Goal: Task Accomplishment & Management: Manage account settings

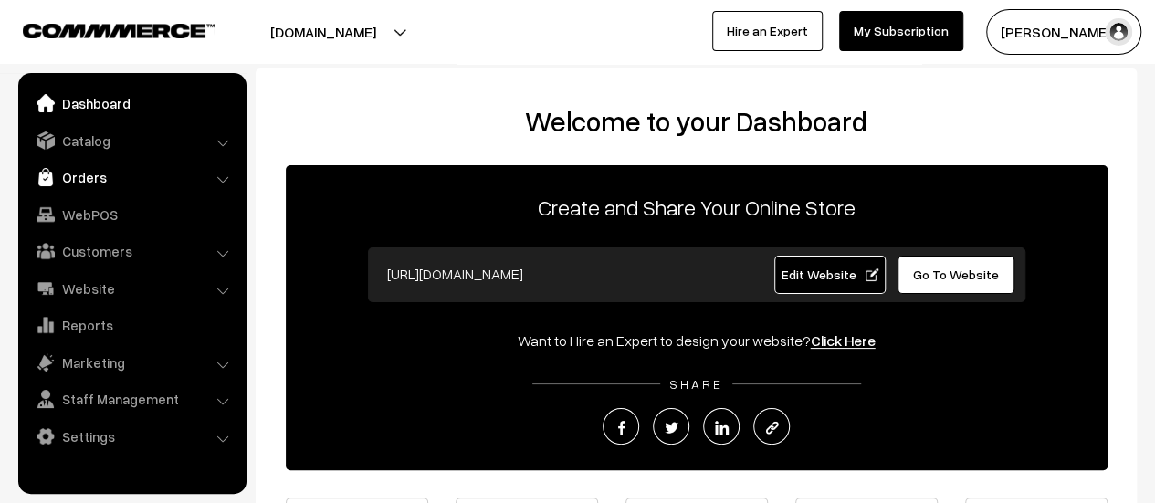
click at [69, 180] on link "Orders" at bounding box center [131, 177] width 217 height 33
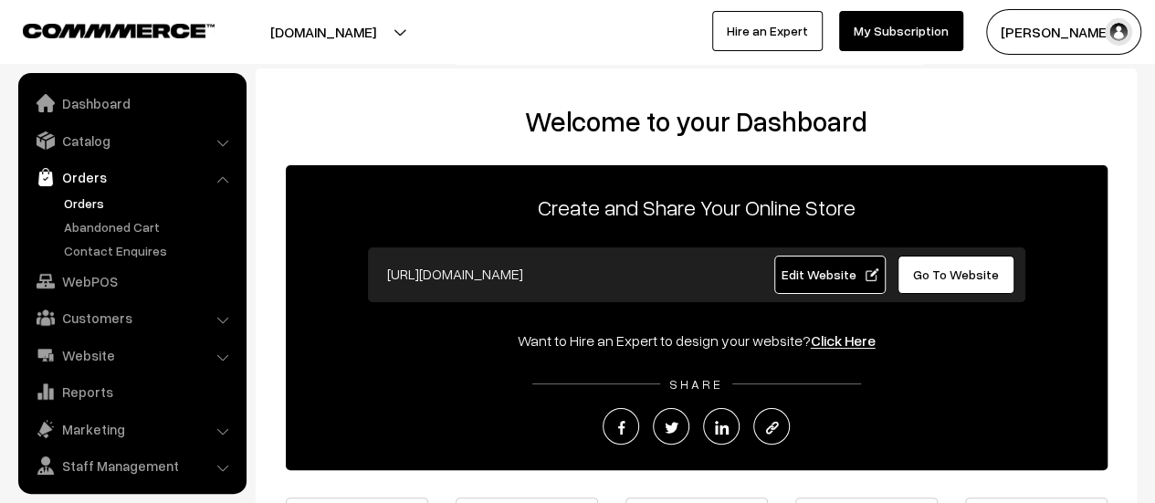
click at [76, 200] on link "Orders" at bounding box center [149, 203] width 181 height 19
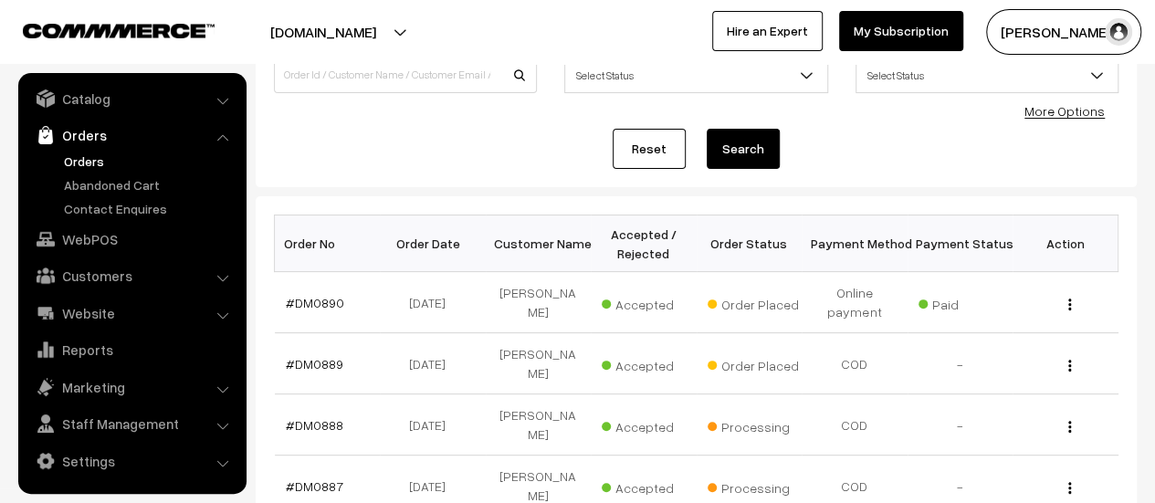
scroll to position [206, 0]
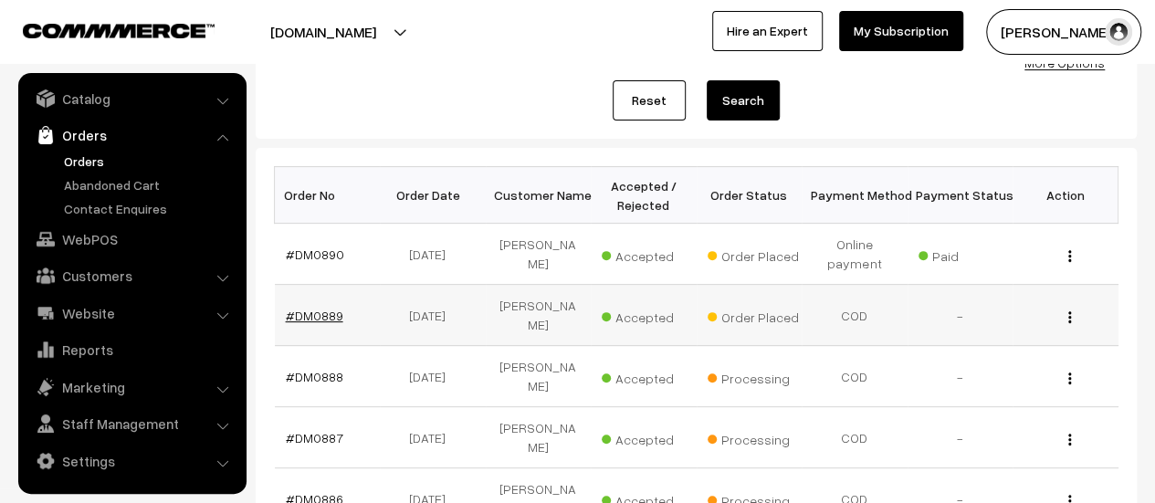
click at [311, 315] on link "#DM0889" at bounding box center [315, 316] width 58 height 16
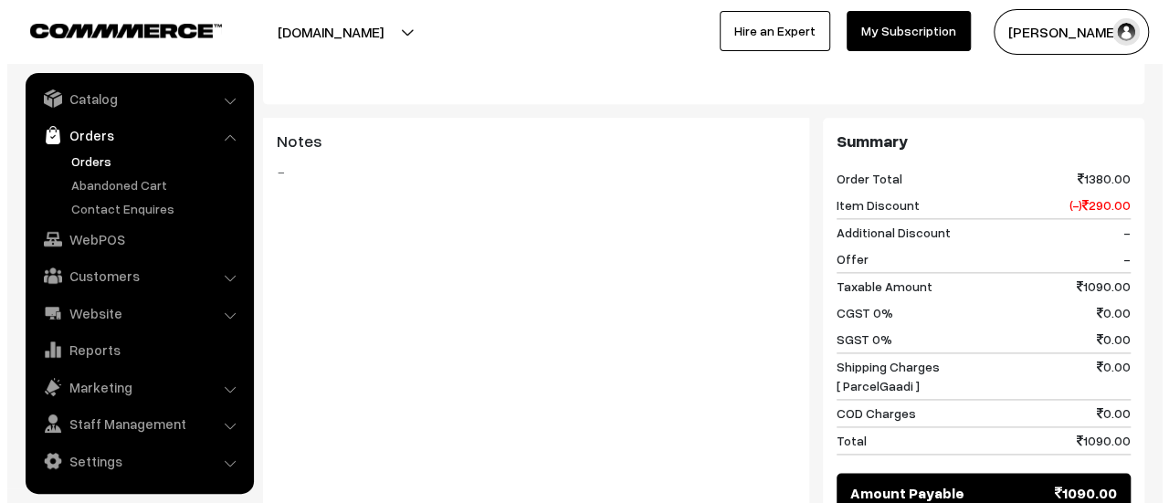
scroll to position [1296, 0]
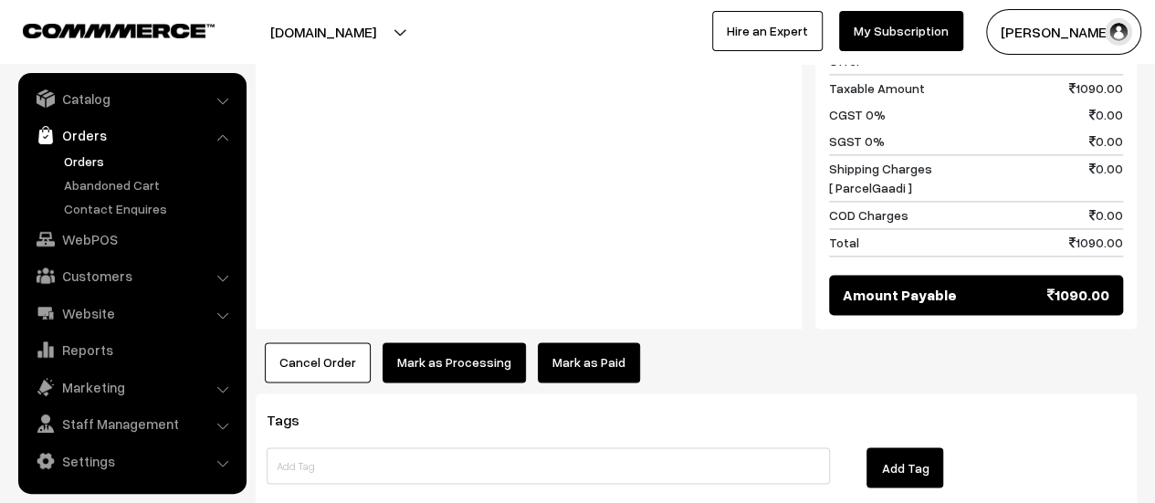
click at [457, 343] on button "Mark as Processing" at bounding box center [454, 363] width 143 height 40
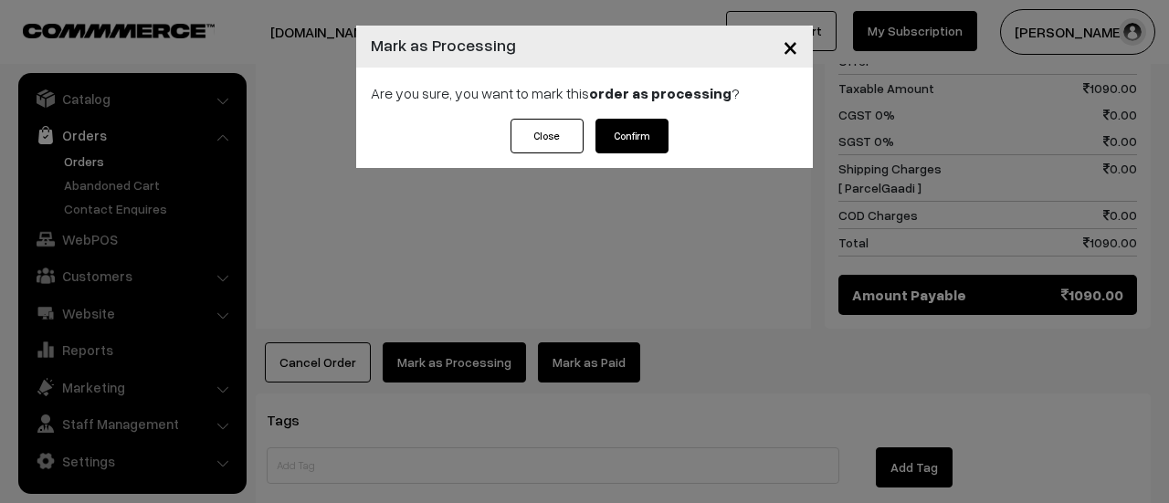
click at [638, 133] on button "Confirm" at bounding box center [632, 136] width 73 height 35
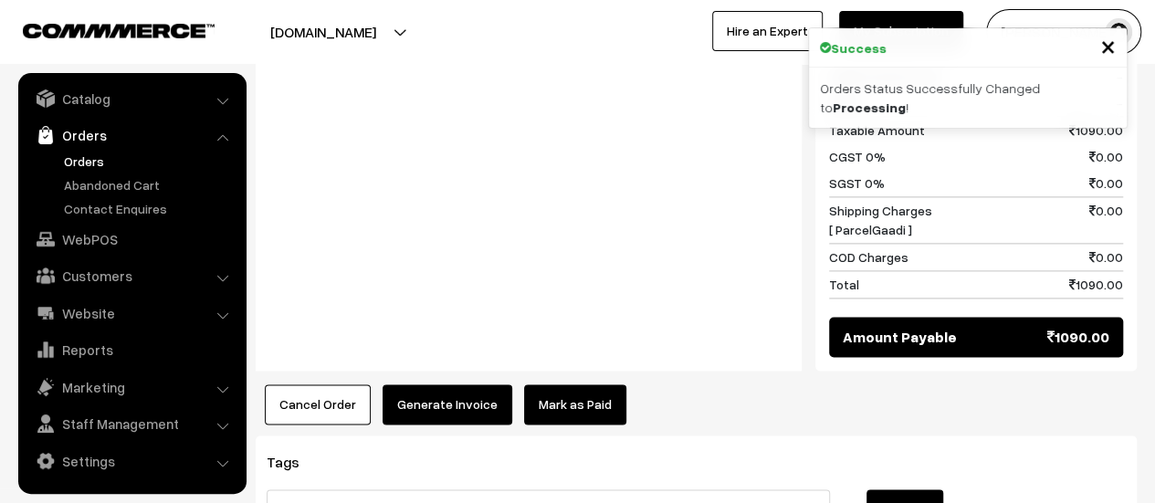
scroll to position [1143, 0]
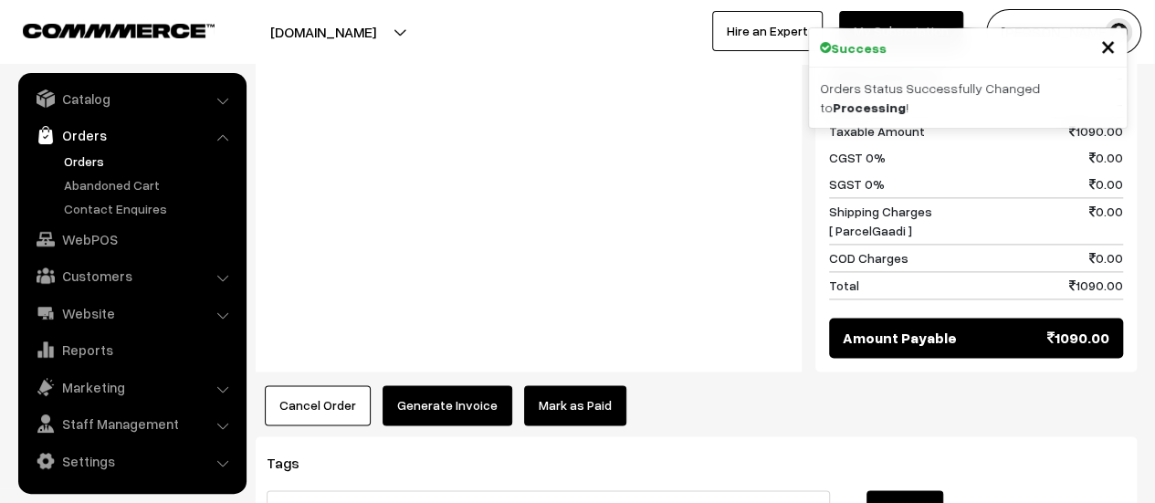
click at [423, 385] on button "Generate Invoice" at bounding box center [448, 405] width 130 height 40
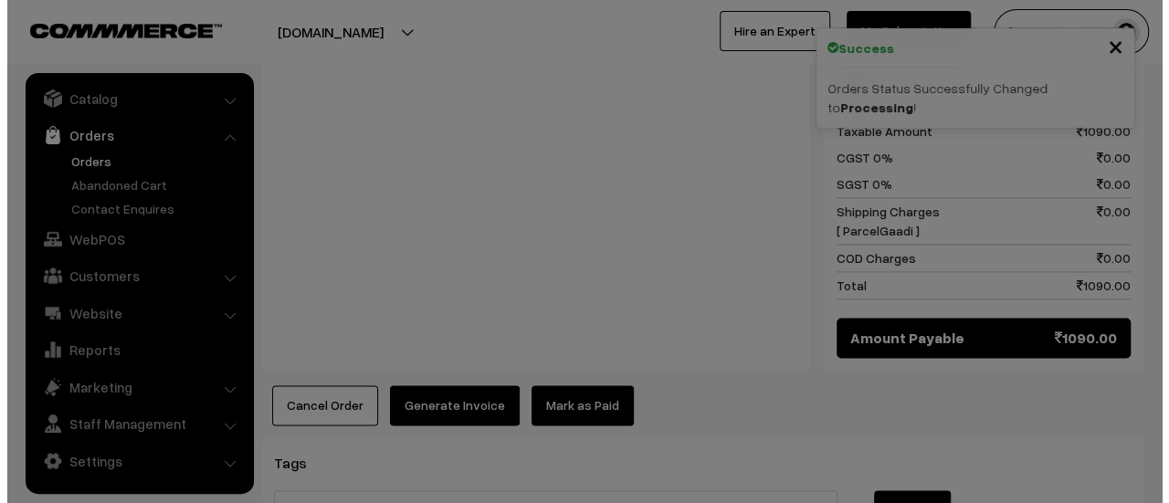
scroll to position [1144, 0]
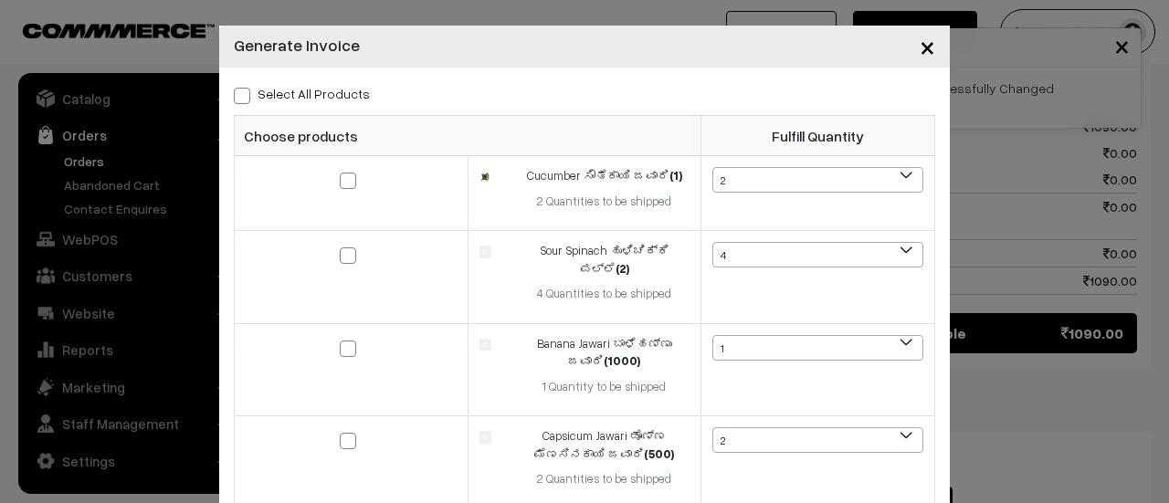
click at [234, 93] on span at bounding box center [242, 96] width 16 height 16
click at [234, 93] on input "Select All Products" at bounding box center [240, 93] width 12 height 12
checkbox input "true"
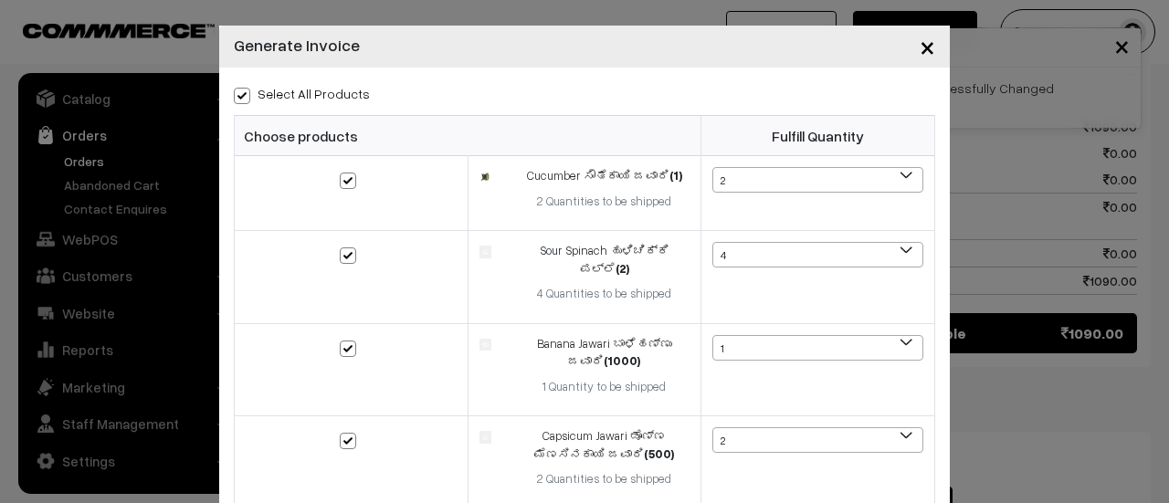
checkbox input "true"
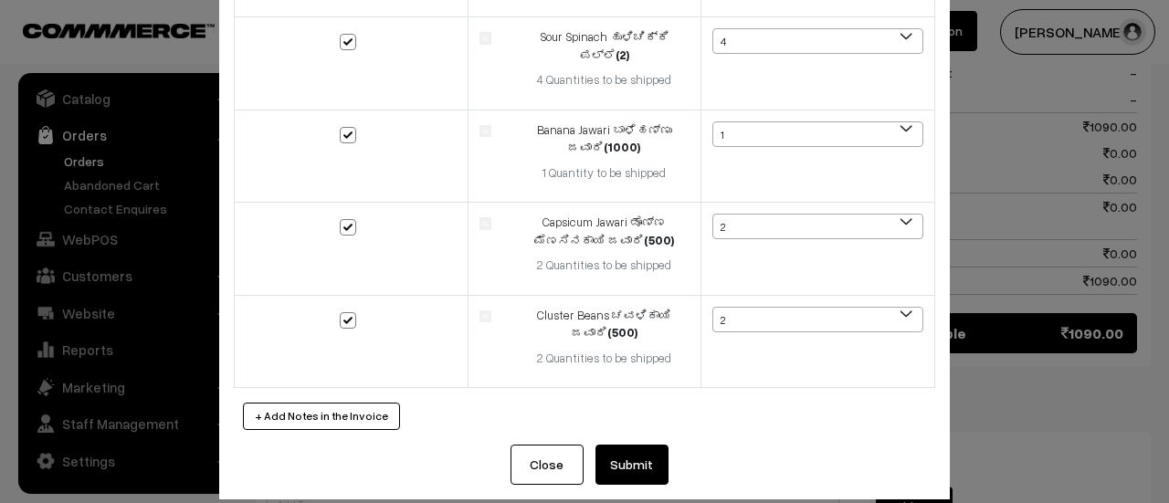
click at [621, 445] on button "Submit" at bounding box center [632, 465] width 73 height 40
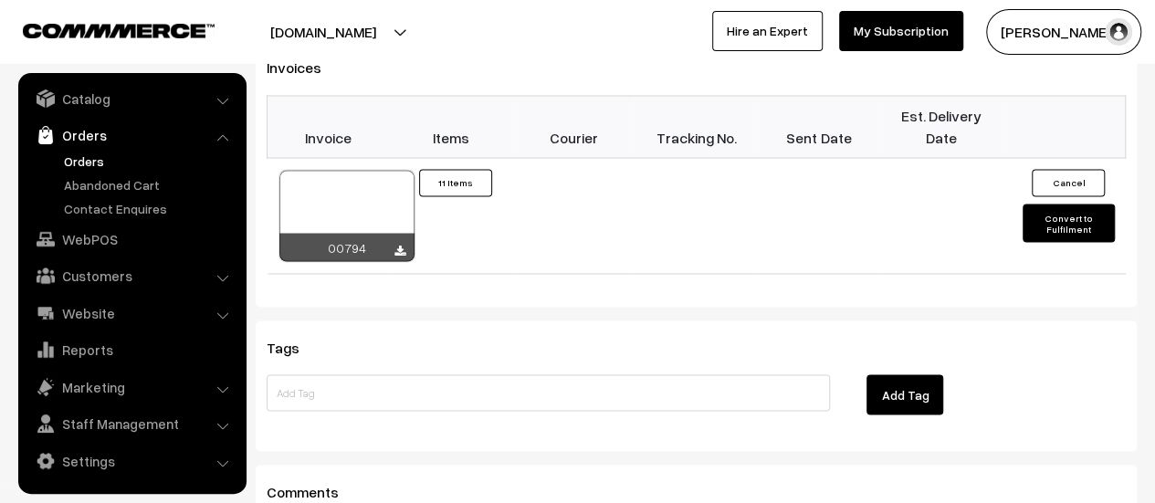
scroll to position [1541, 0]
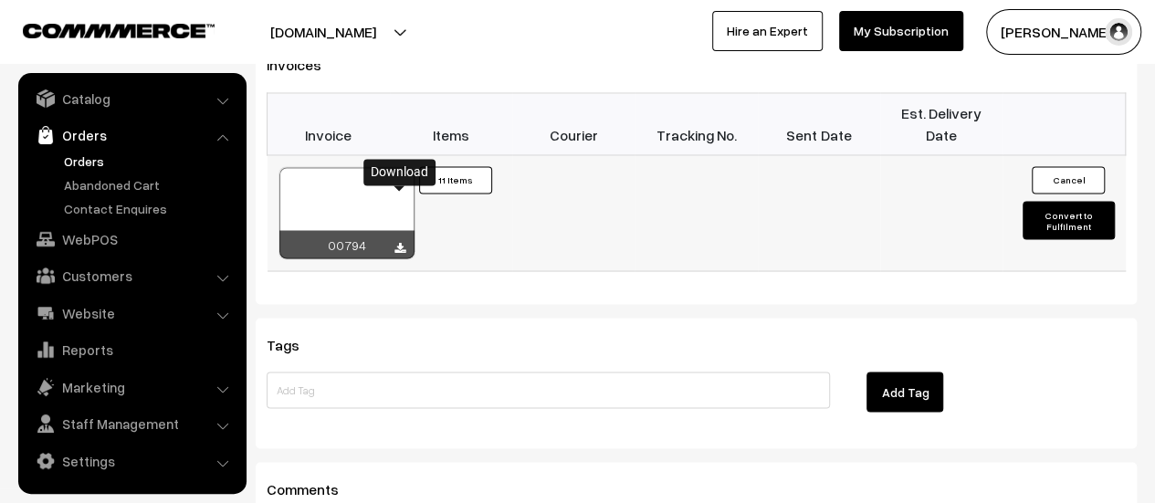
click at [400, 242] on icon at bounding box center [400, 248] width 11 height 12
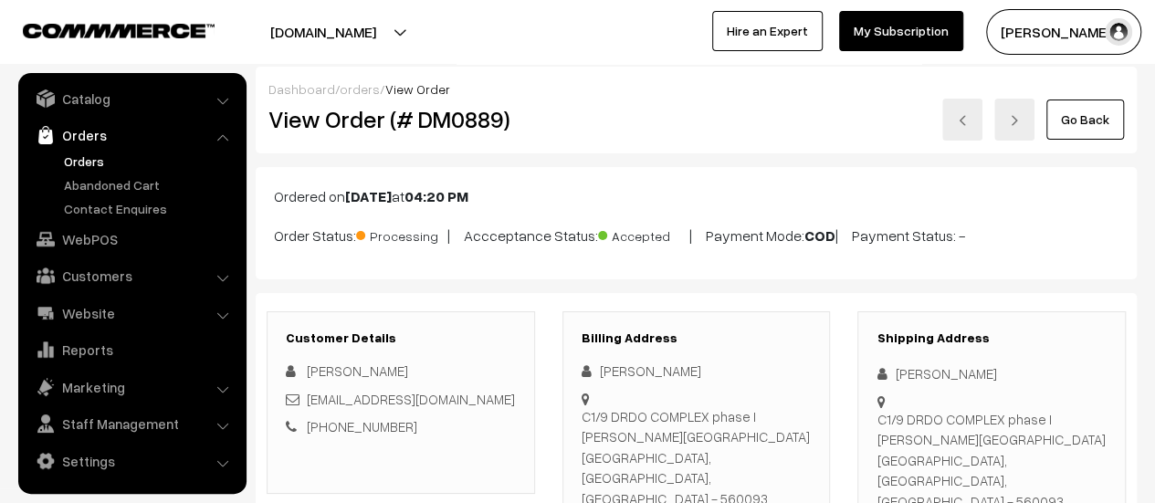
scroll to position [0, 0]
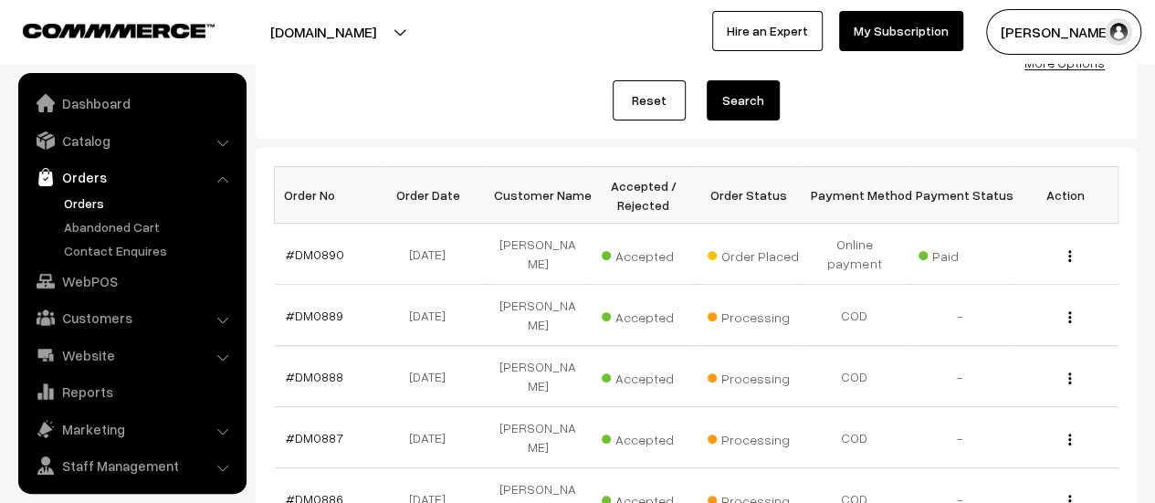
scroll to position [42, 0]
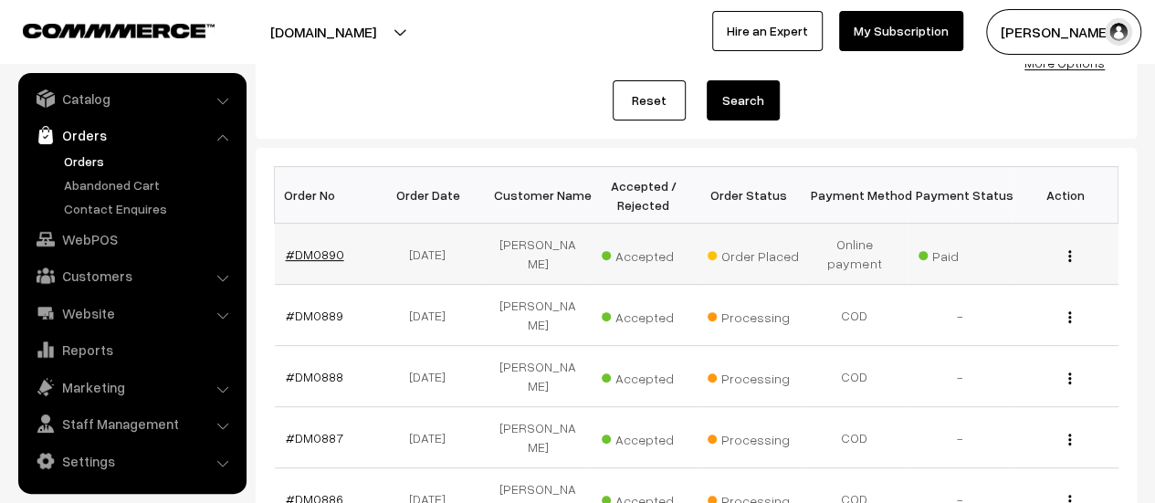
click at [315, 247] on link "#DM0890" at bounding box center [315, 255] width 58 height 16
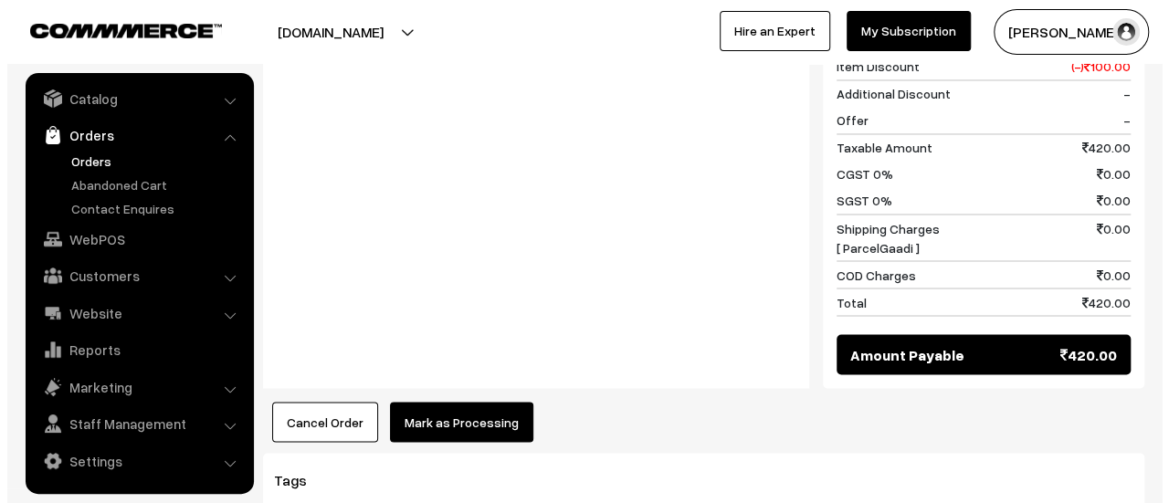
scroll to position [1633, 0]
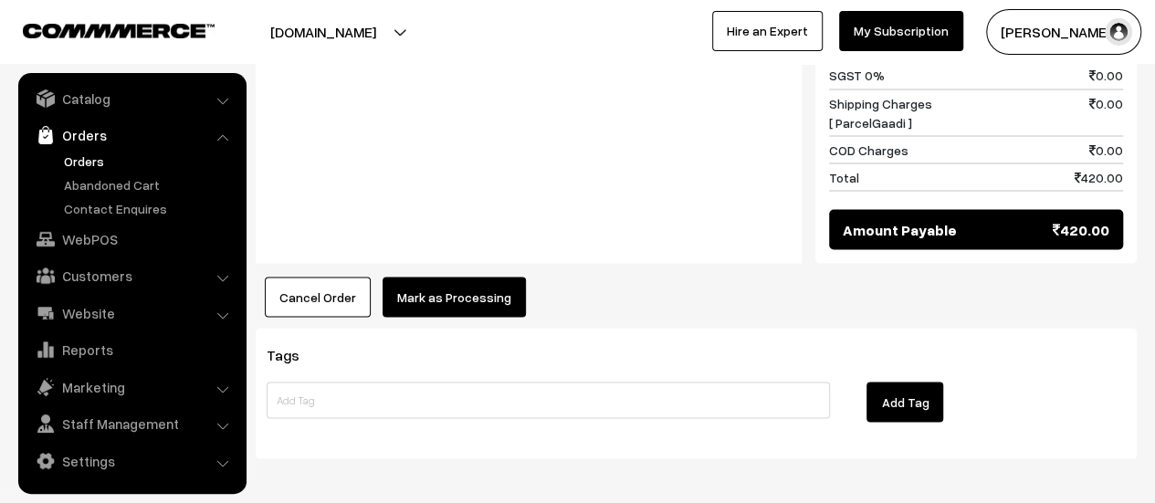
click at [389, 277] on button "Mark as Processing" at bounding box center [454, 297] width 143 height 40
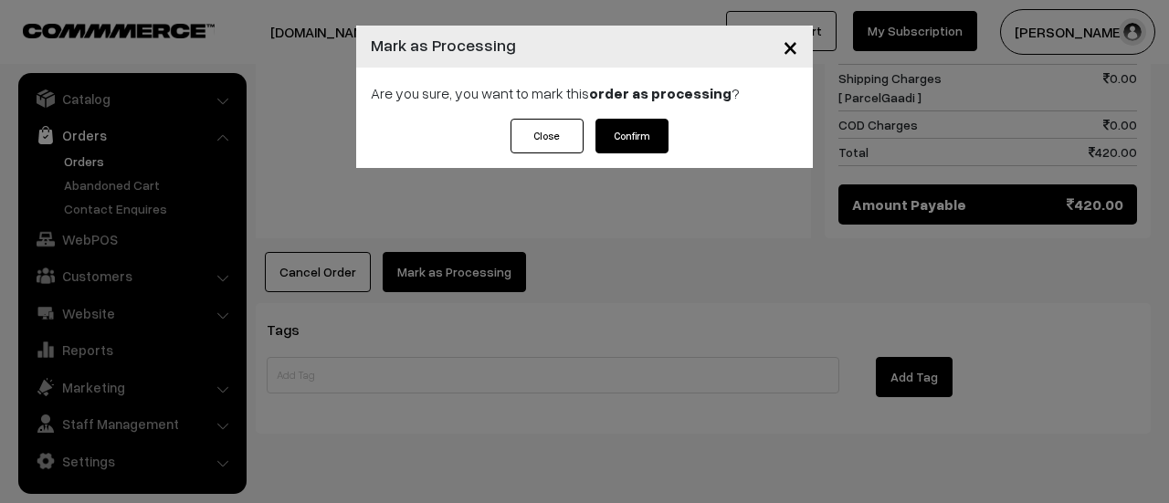
click at [635, 127] on button "Confirm" at bounding box center [632, 136] width 73 height 35
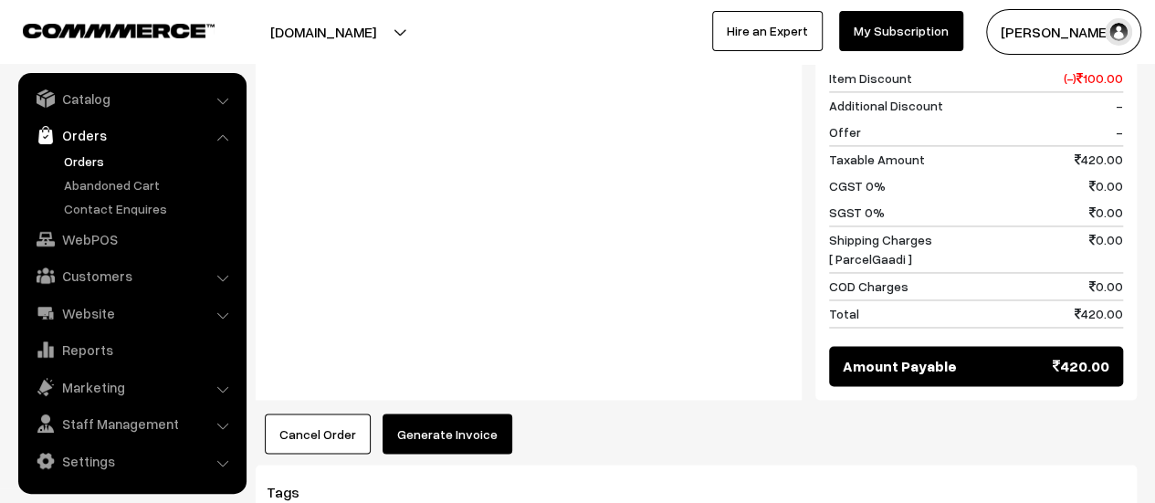
scroll to position [1493, 0]
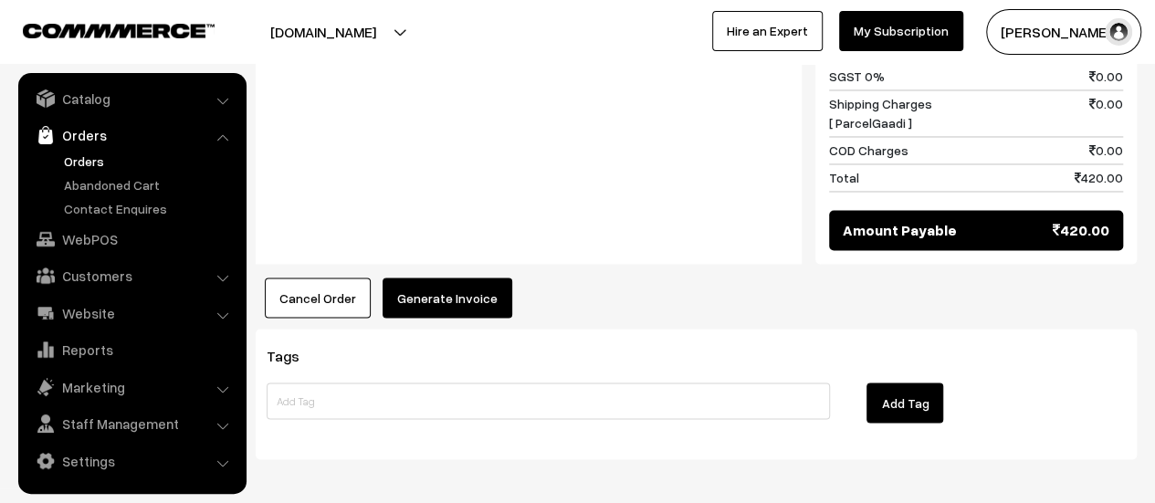
click at [413, 278] on button "Generate Invoice" at bounding box center [448, 298] width 130 height 40
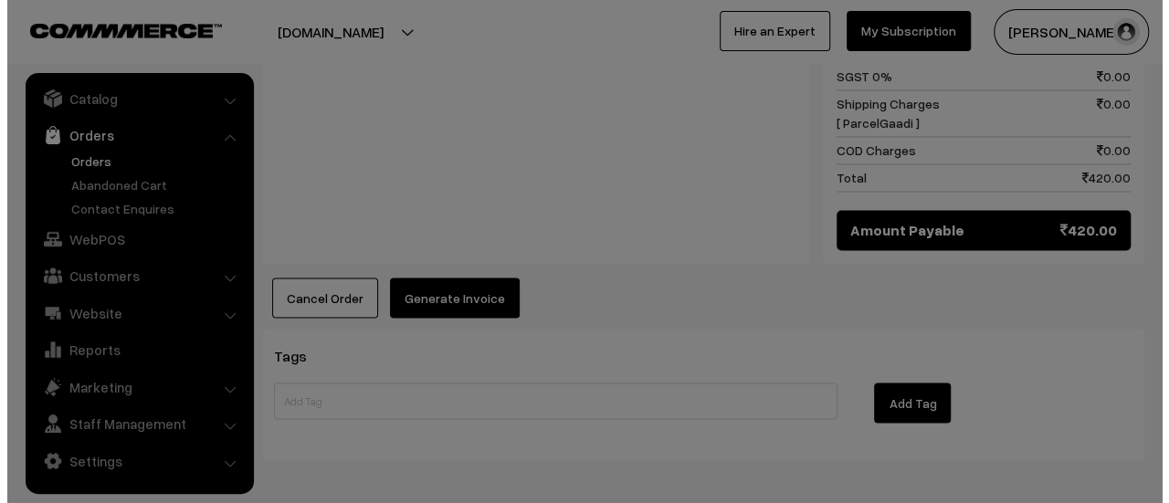
scroll to position [1496, 0]
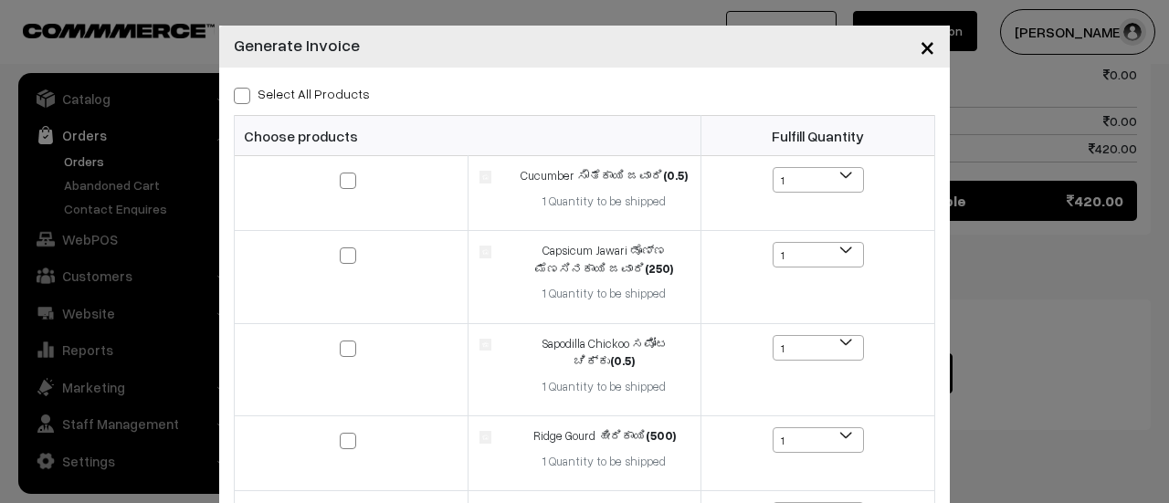
click at [238, 95] on span at bounding box center [242, 96] width 16 height 16
click at [238, 95] on input "Select All Products" at bounding box center [240, 93] width 12 height 12
checkbox input "true"
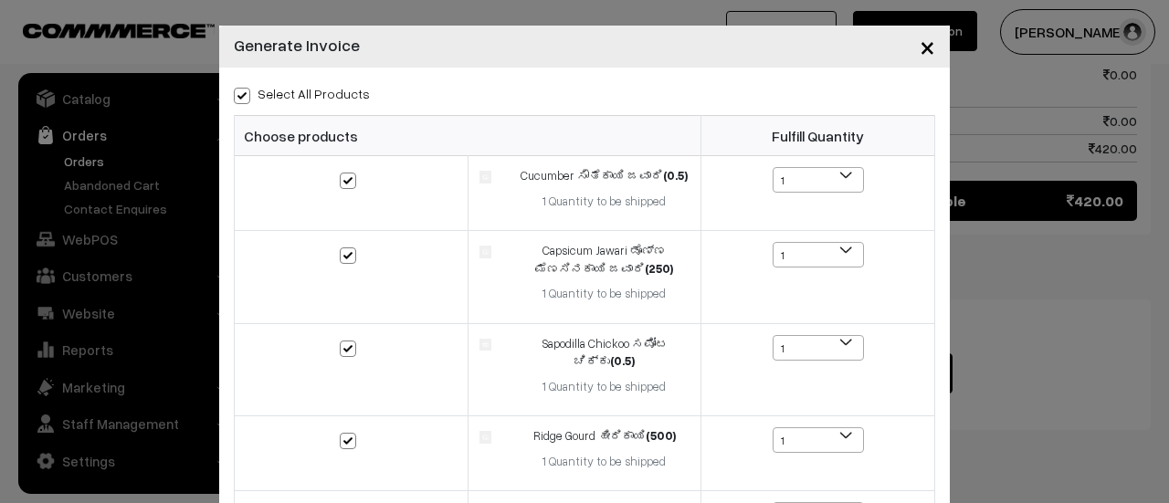
checkbox input "true"
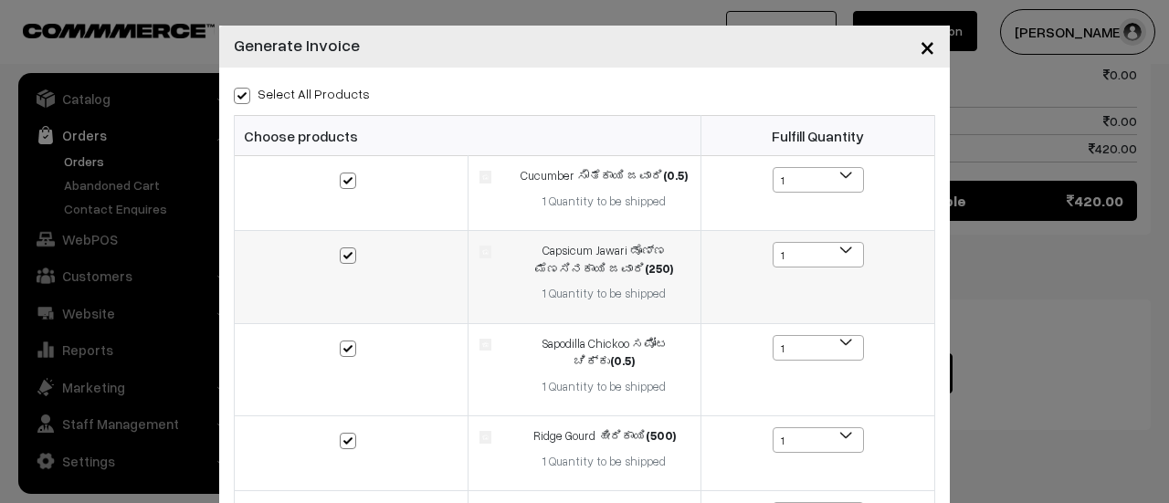
scroll to position [381, 0]
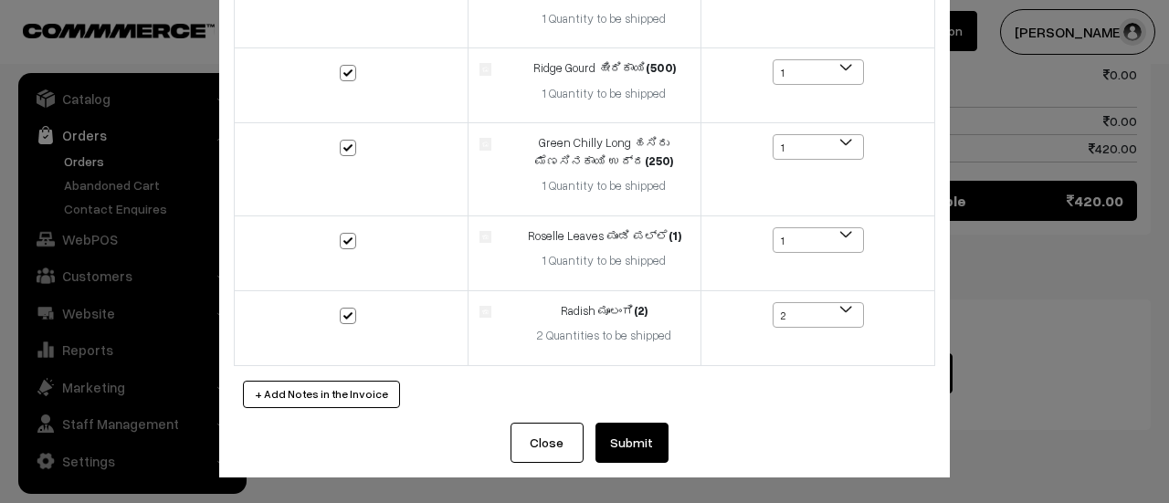
click at [639, 455] on button "Submit" at bounding box center [632, 443] width 73 height 40
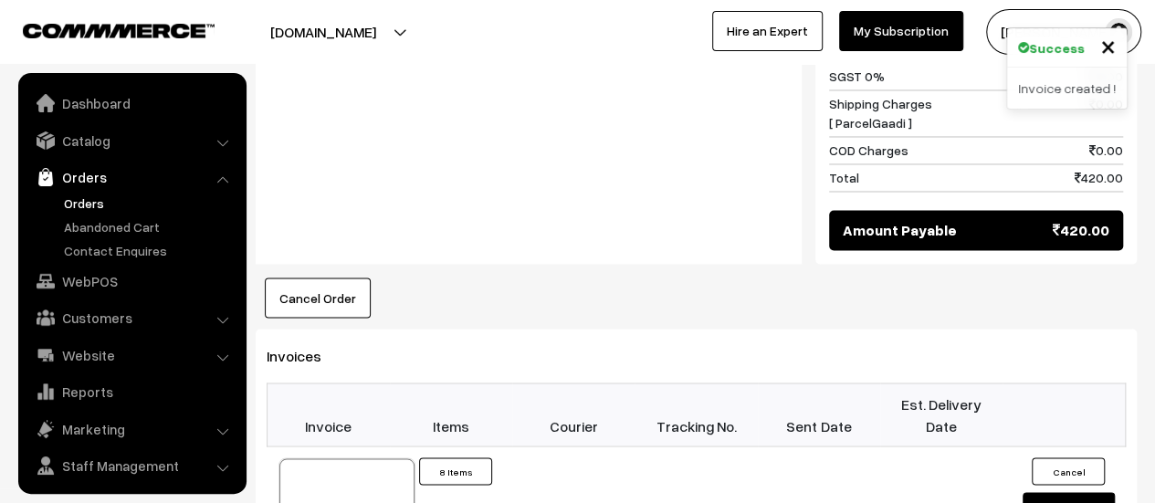
scroll to position [42, 0]
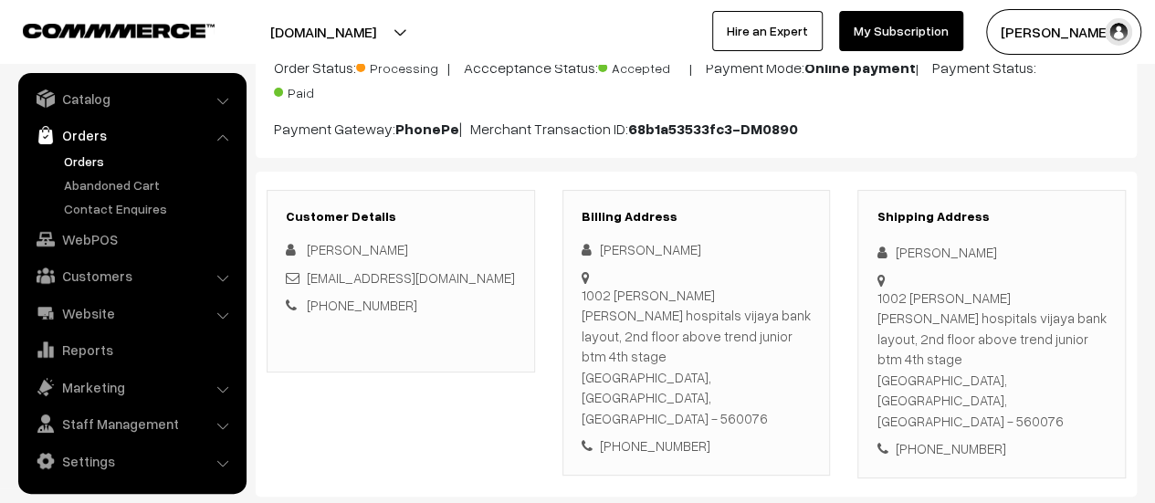
scroll to position [0, 0]
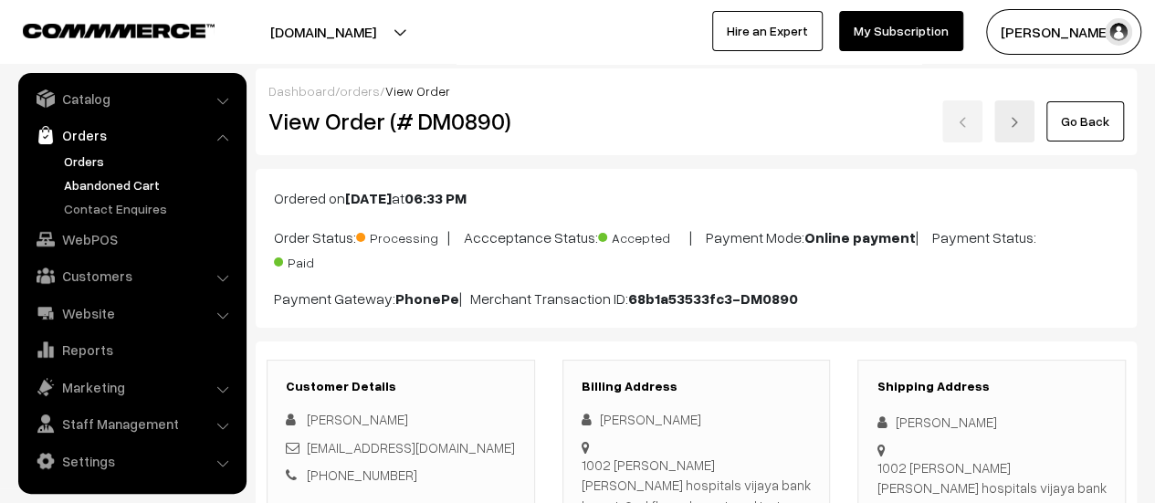
click at [94, 184] on link "Abandoned Cart" at bounding box center [149, 184] width 181 height 19
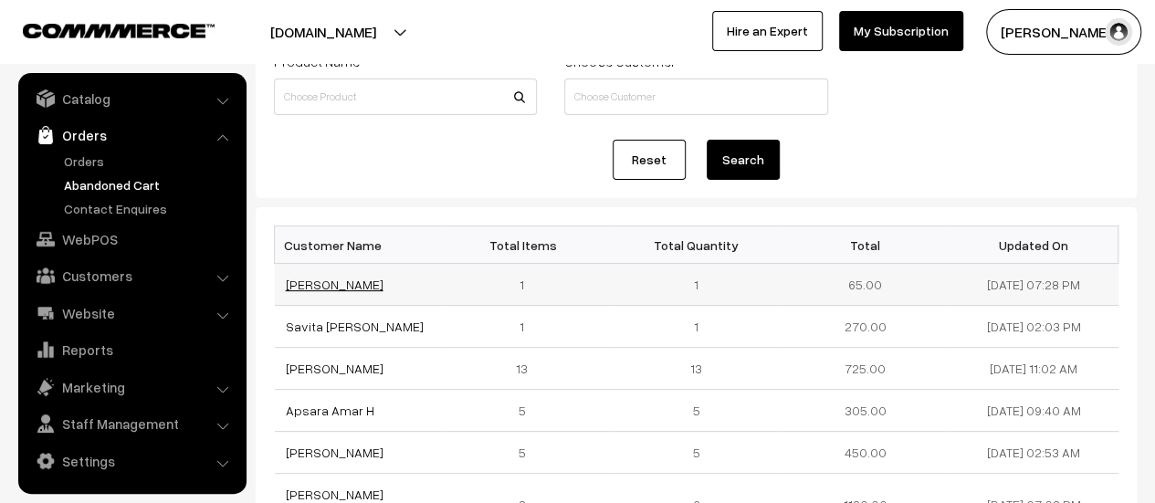
scroll to position [155, 0]
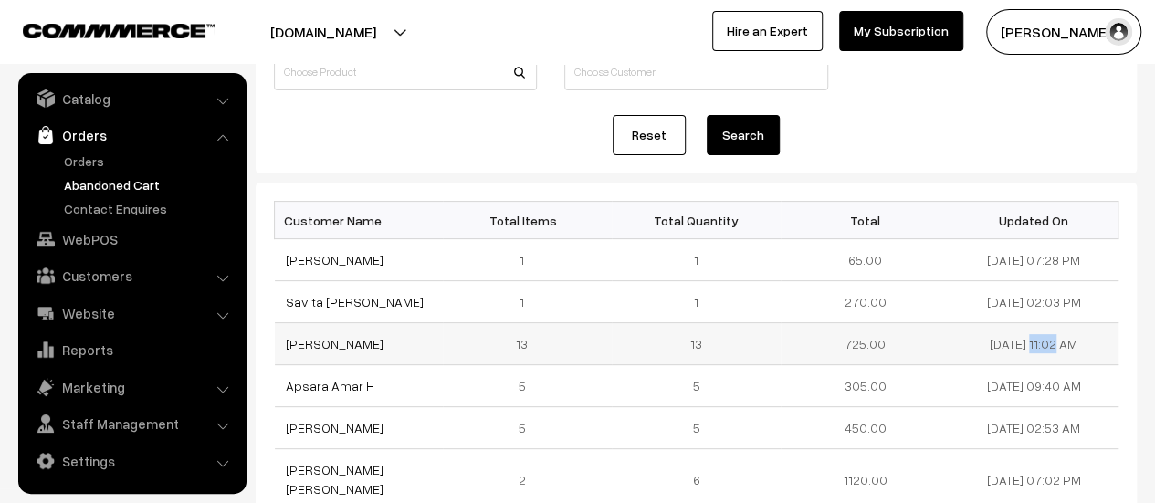
drag, startPoint x: 1044, startPoint y: 343, endPoint x: 975, endPoint y: 343, distance: 68.5
click at [975, 343] on td "29-08-2025 11:02 AM" at bounding box center [1034, 344] width 169 height 42
copy td "29-08-2025"
drag, startPoint x: 356, startPoint y: 347, endPoint x: 283, endPoint y: 346, distance: 73.1
click at [283, 346] on td "[PERSON_NAME]" at bounding box center [359, 344] width 169 height 42
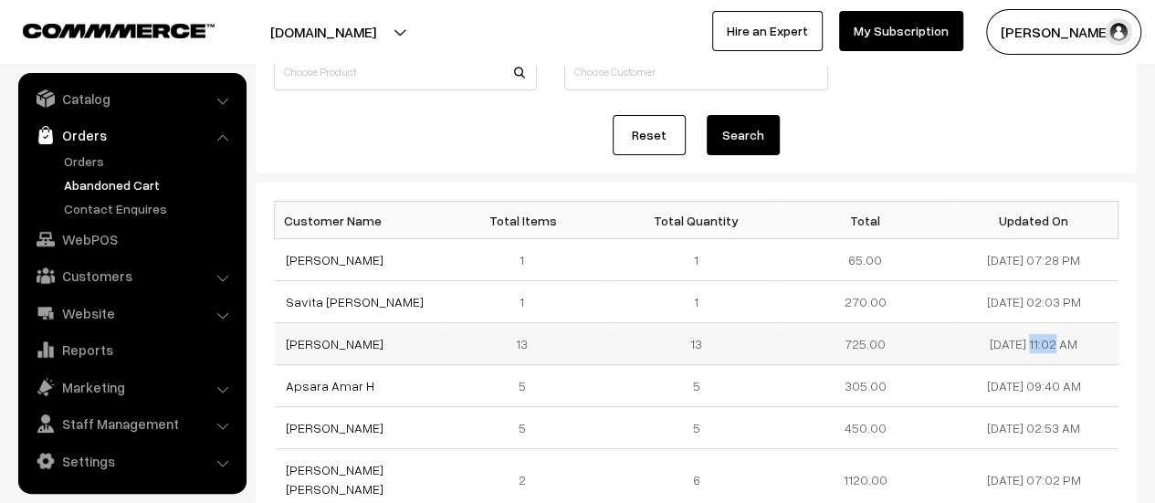
copy link "[PERSON_NAME]"
click at [302, 338] on link "[PERSON_NAME]" at bounding box center [335, 344] width 98 height 16
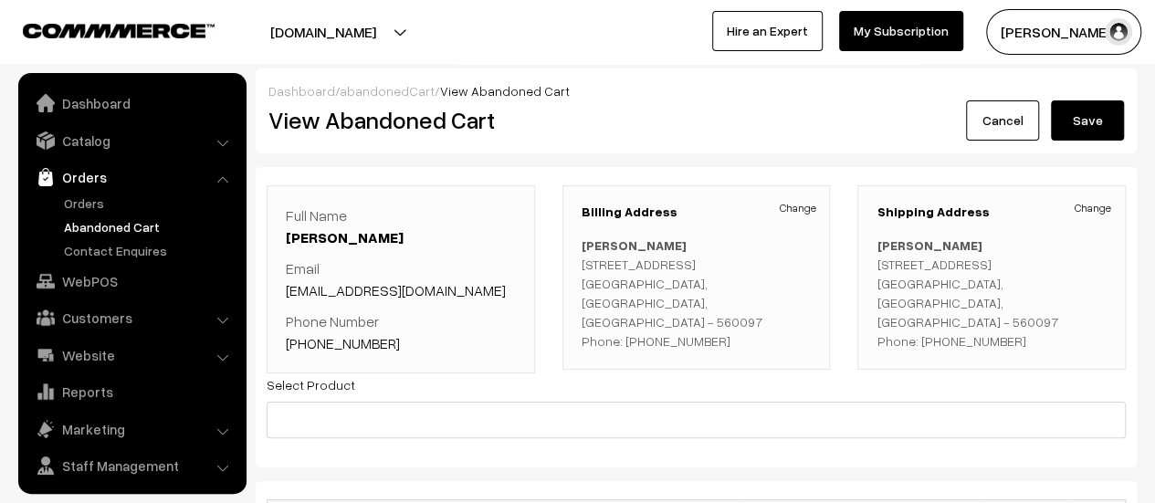
scroll to position [42, 0]
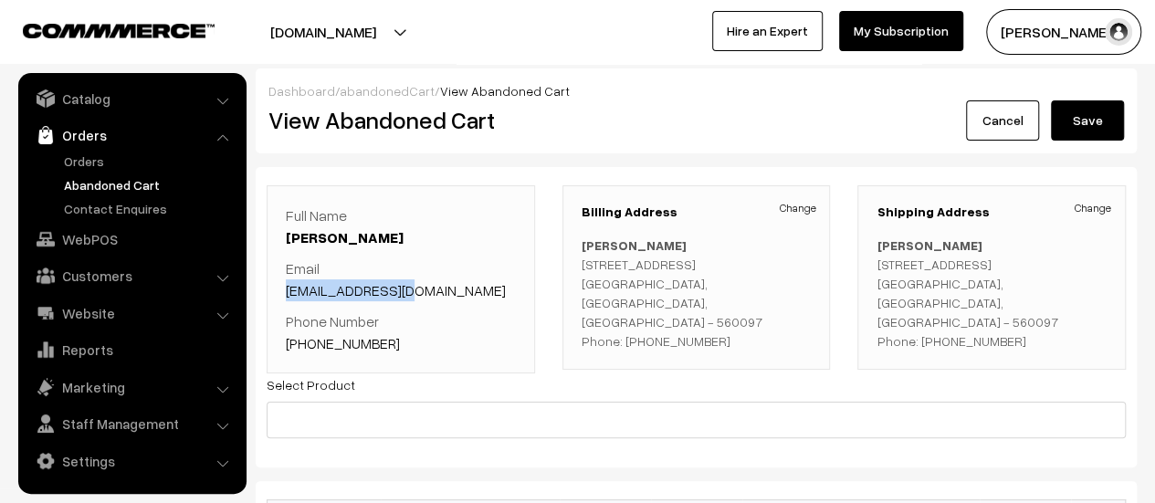
drag, startPoint x: 404, startPoint y: 289, endPoint x: 278, endPoint y: 290, distance: 126.1
click at [278, 290] on div "Full Name [PERSON_NAME] Email [EMAIL_ADDRESS][DOMAIN_NAME] Phone Number [PHONE_…" at bounding box center [401, 279] width 269 height 188
copy link "[EMAIL_ADDRESS][DOMAIN_NAME]"
drag, startPoint x: 393, startPoint y: 349, endPoint x: 312, endPoint y: 355, distance: 80.6
click at [312, 355] on div "Full Name [PERSON_NAME] Email [EMAIL_ADDRESS][DOMAIN_NAME] Phone Number [PHONE_…" at bounding box center [401, 279] width 269 height 188
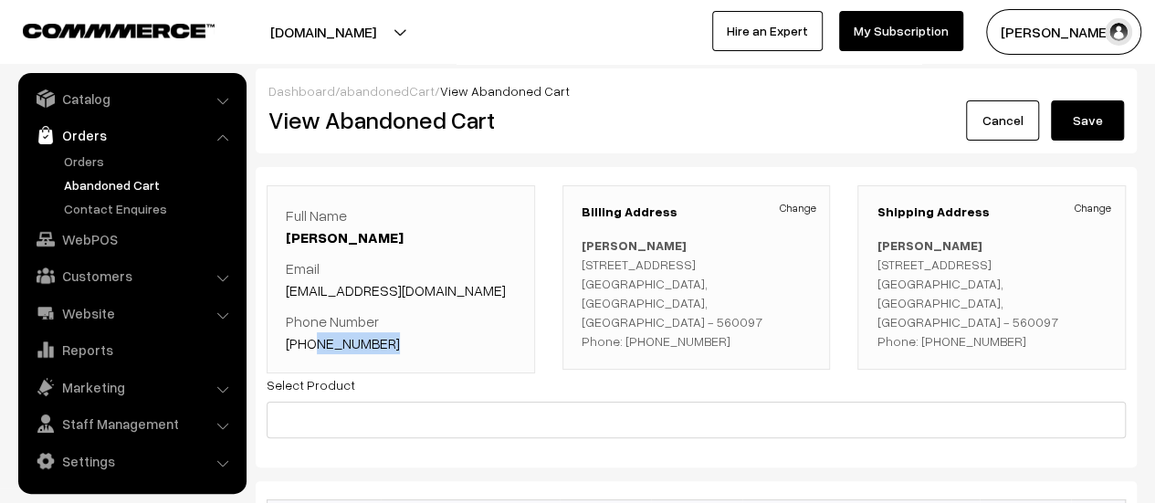
copy link "8105384087"
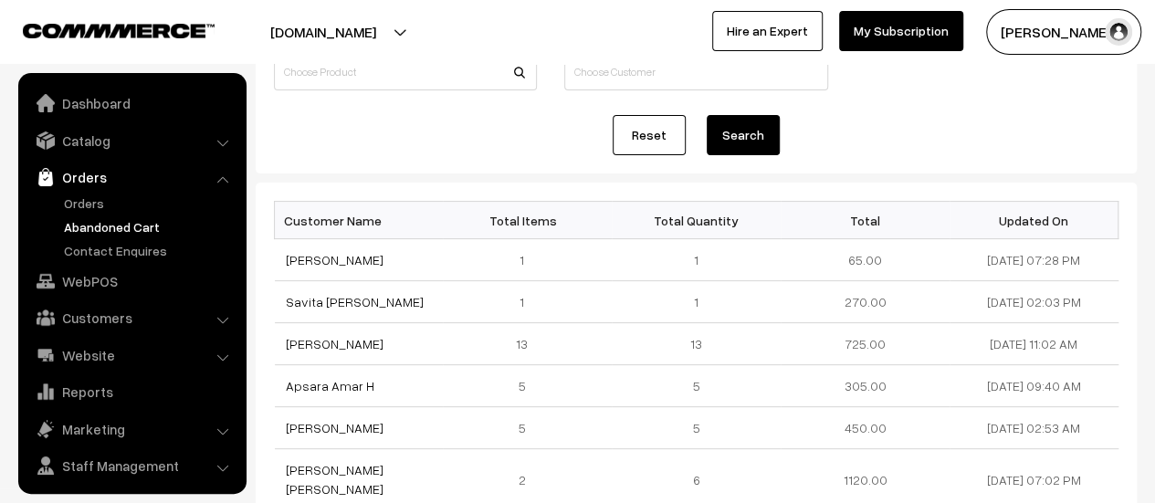
scroll to position [42, 0]
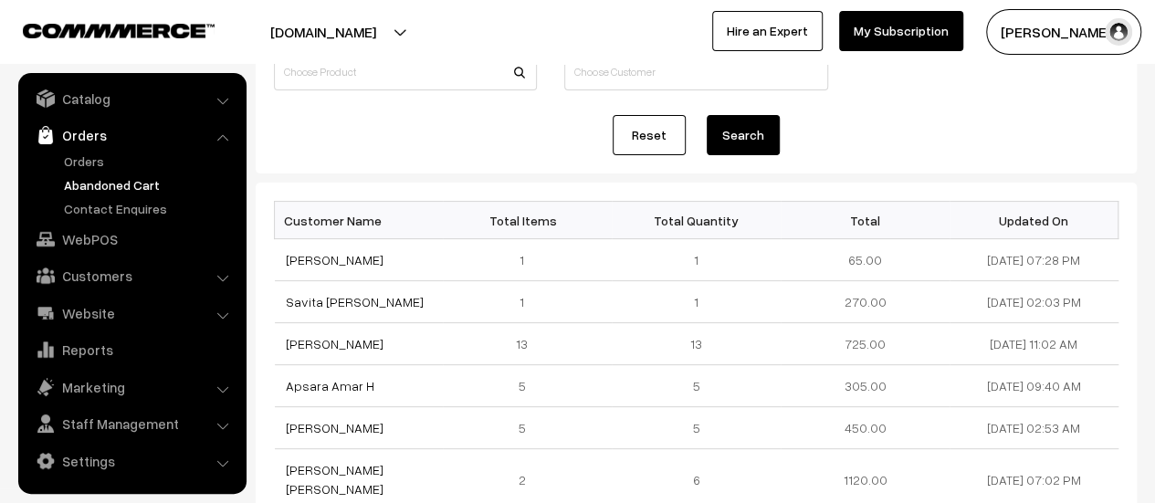
drag, startPoint x: 345, startPoint y: 299, endPoint x: 271, endPoint y: 309, distance: 74.7
click at [271, 309] on div "Customer Name Total Items Total Quantity Total Updated On Bhimappa Sarur 1 1 65…" at bounding box center [696, 486] width 881 height 606
click at [407, 311] on td "Savita [PERSON_NAME]" at bounding box center [359, 302] width 169 height 42
drag, startPoint x: 340, startPoint y: 302, endPoint x: 286, endPoint y: 304, distance: 53.9
click at [286, 304] on td "Savita R J" at bounding box center [359, 302] width 169 height 42
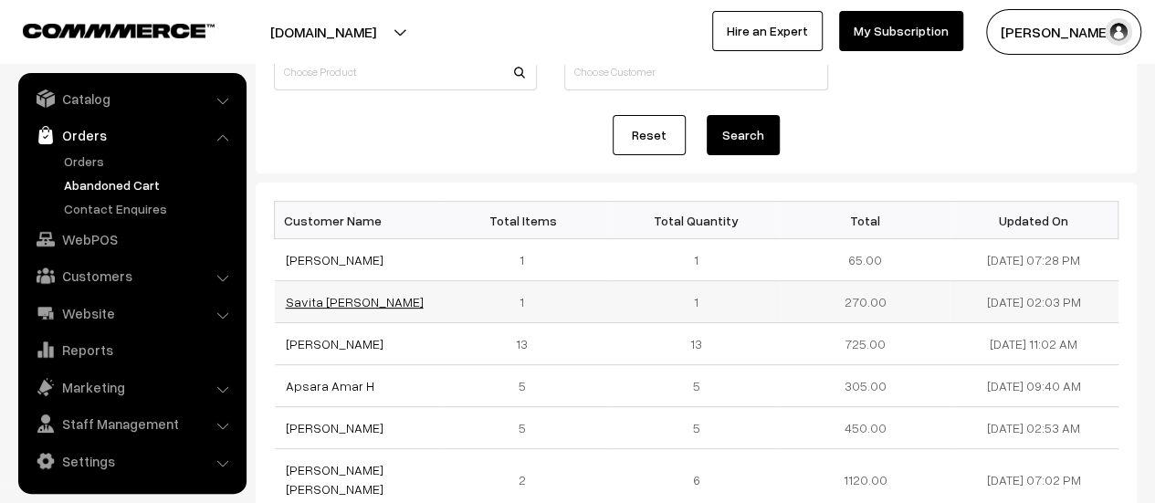
copy link "Savita R J"
click at [305, 303] on link "Savita R J" at bounding box center [355, 302] width 138 height 16
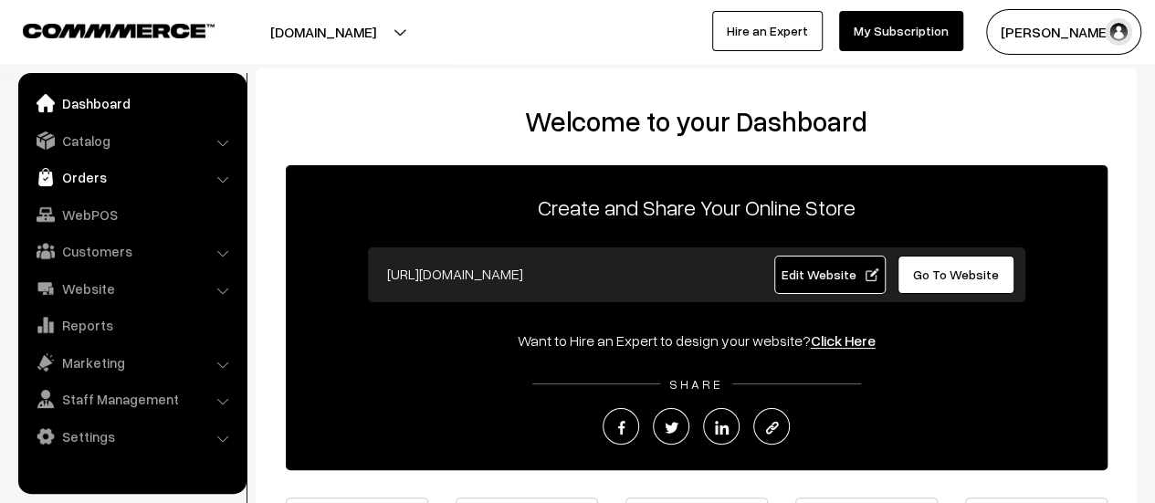
click at [89, 184] on link "Orders" at bounding box center [131, 177] width 217 height 33
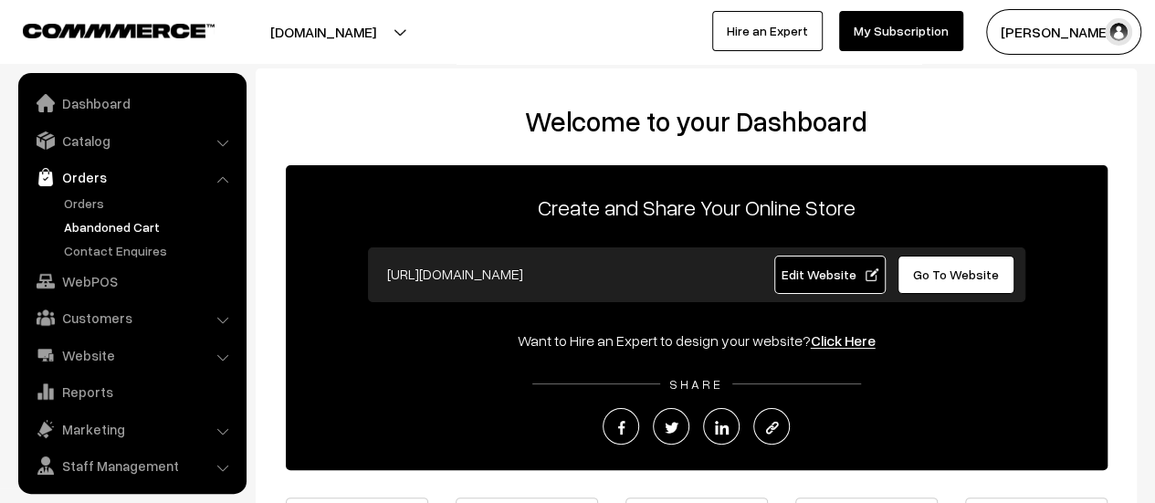
click at [100, 232] on link "Abandoned Cart" at bounding box center [149, 226] width 181 height 19
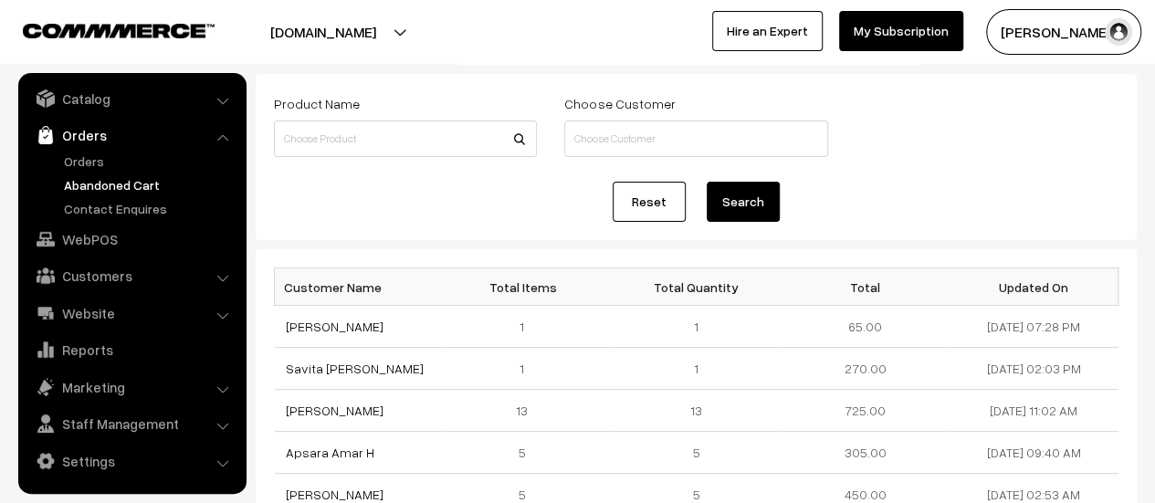
scroll to position [93, 0]
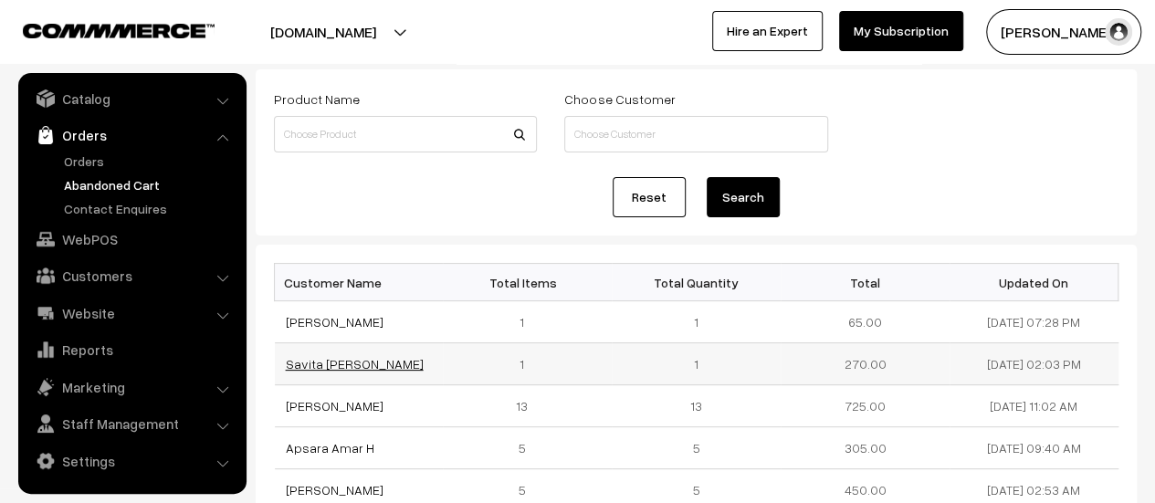
click at [316, 362] on link "Savita [PERSON_NAME]" at bounding box center [355, 364] width 138 height 16
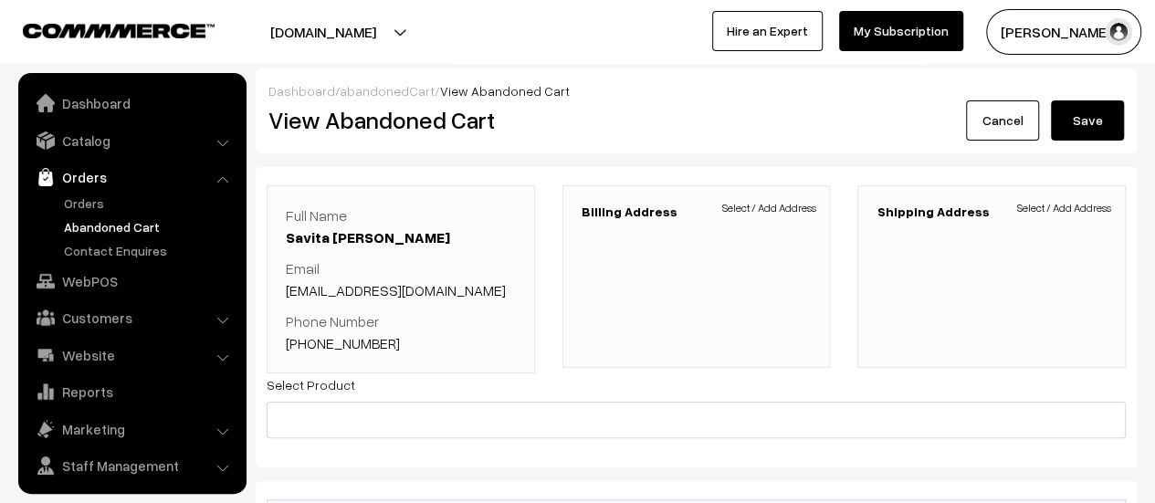
scroll to position [42, 0]
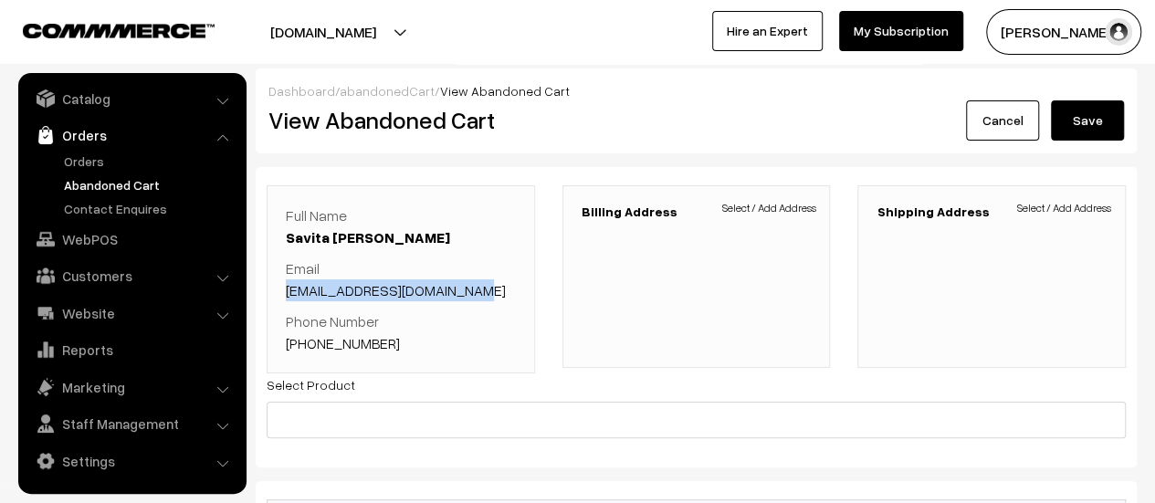
drag, startPoint x: 469, startPoint y: 282, endPoint x: 281, endPoint y: 293, distance: 187.6
click at [281, 293] on div "Full Name Savita R J Email savitaravi010687@gmail.com Phone Number +91 80958567…" at bounding box center [401, 279] width 269 height 188
copy link "savitaravi010687@gmail.com"
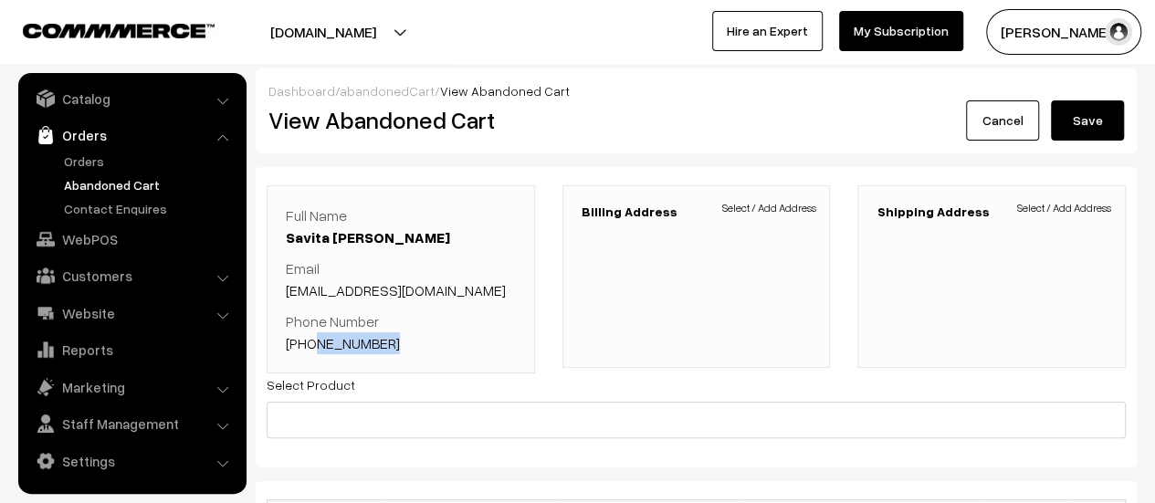
drag, startPoint x: 389, startPoint y: 341, endPoint x: 311, endPoint y: 348, distance: 78.0
click at [311, 348] on p "Phone Number +91 8095856757" at bounding box center [401, 333] width 230 height 44
copy link "8095856757"
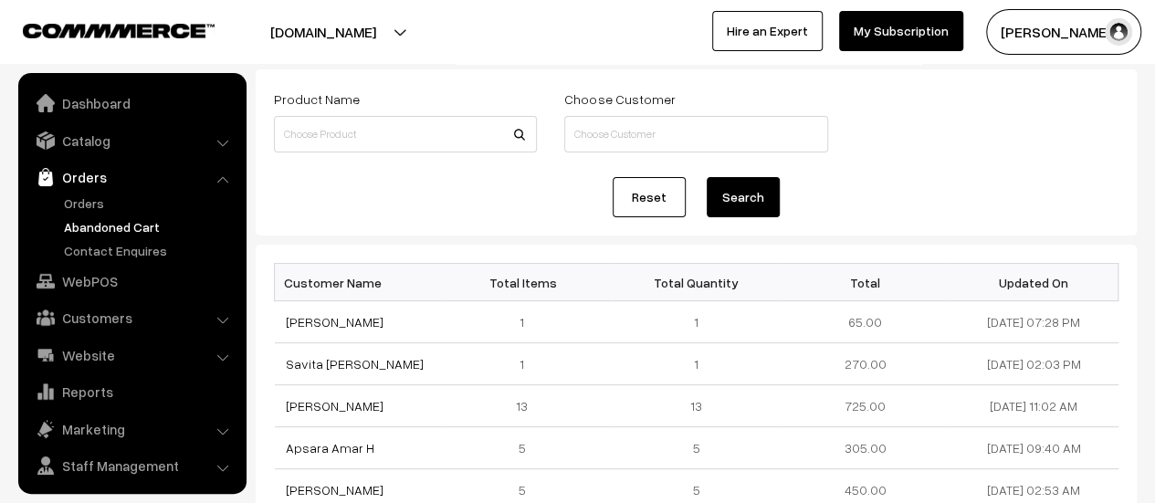
scroll to position [42, 0]
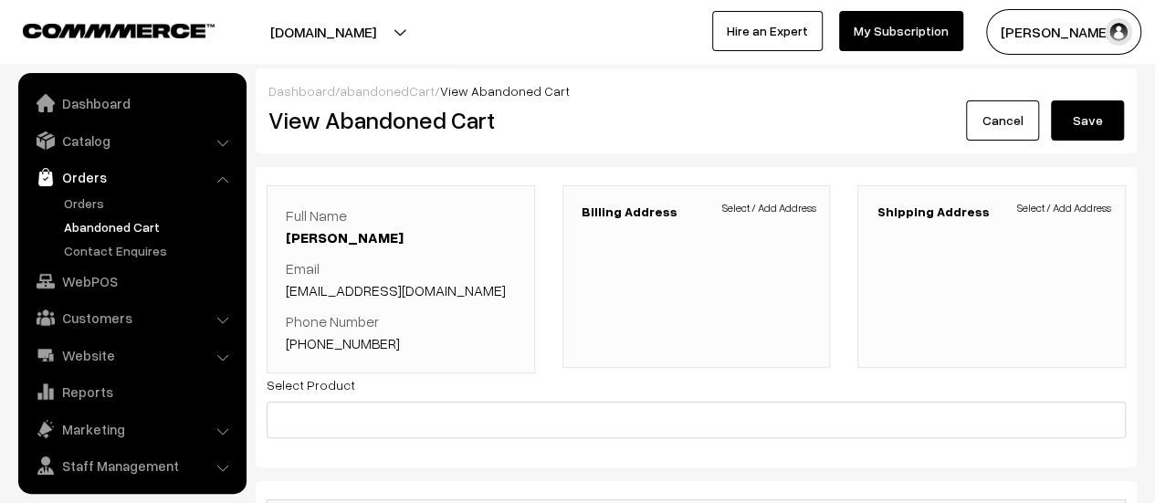
scroll to position [42, 0]
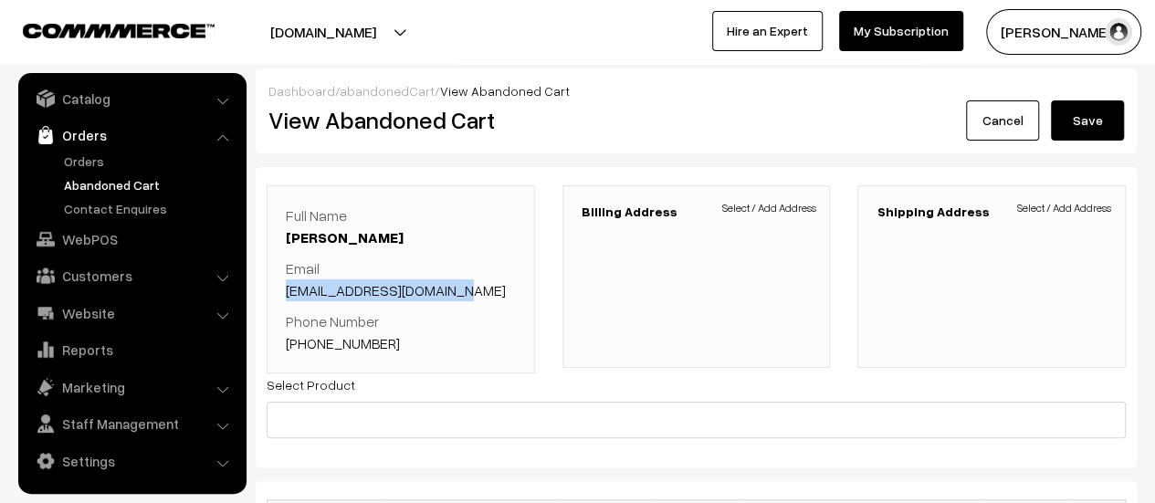
drag, startPoint x: 463, startPoint y: 288, endPoint x: 285, endPoint y: 295, distance: 178.3
click at [286, 295] on p "Email bhimappasarur8@gmail.com" at bounding box center [401, 280] width 230 height 44
copy link "bhimappasarur8@gmail.com"
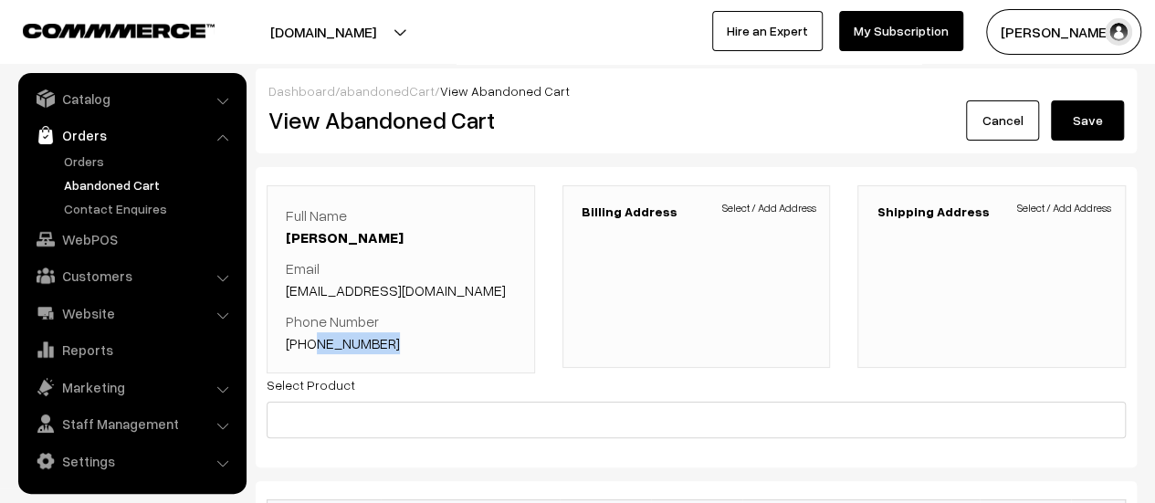
drag, startPoint x: 390, startPoint y: 342, endPoint x: 309, endPoint y: 345, distance: 81.4
click at [309, 345] on p "Phone Number +91 9606782652" at bounding box center [401, 333] width 230 height 44
copy link "9606782652"
click at [90, 206] on link "Contact Enquires" at bounding box center [149, 208] width 181 height 19
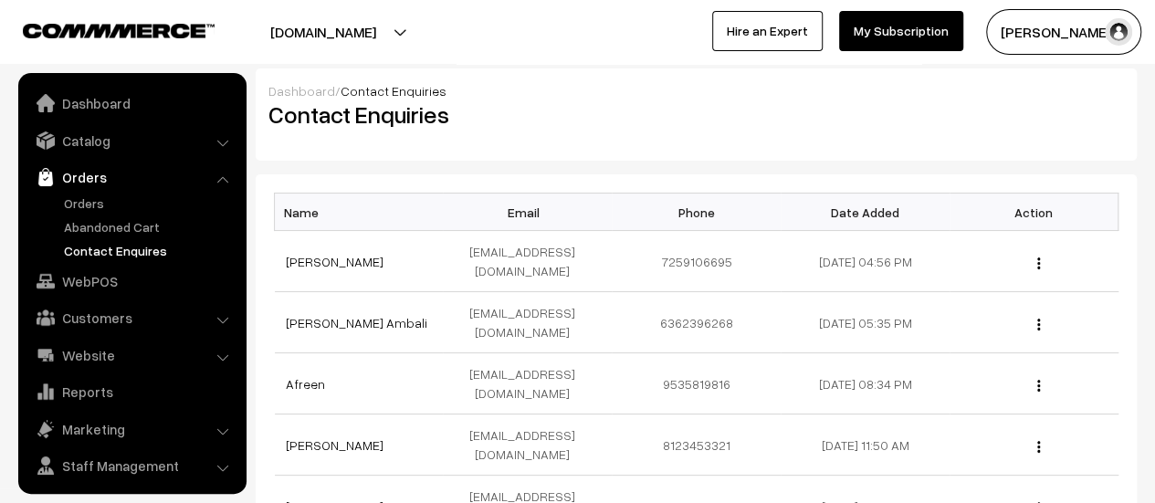
scroll to position [42, 0]
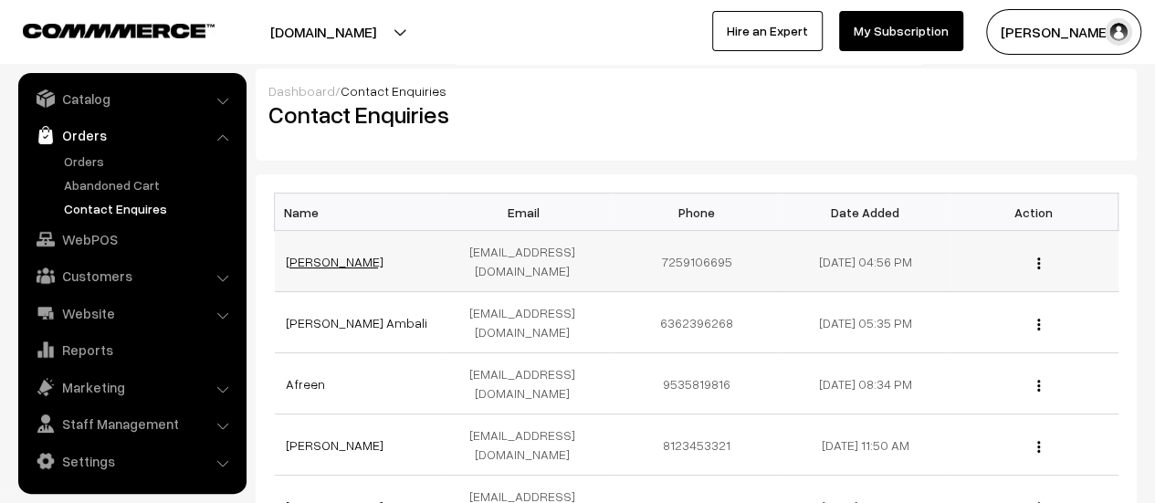
click at [297, 254] on link "[PERSON_NAME]" at bounding box center [335, 262] width 98 height 16
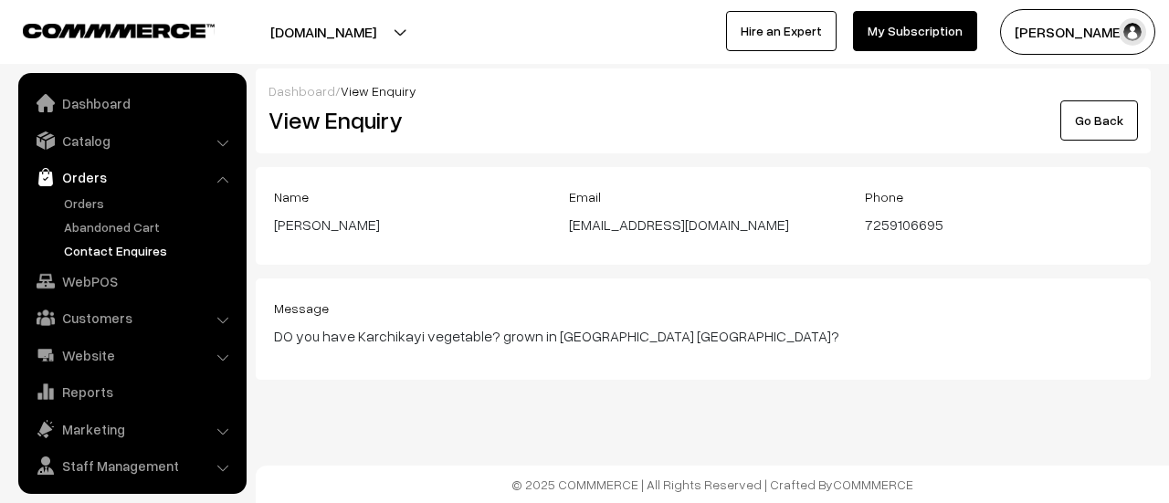
scroll to position [42, 0]
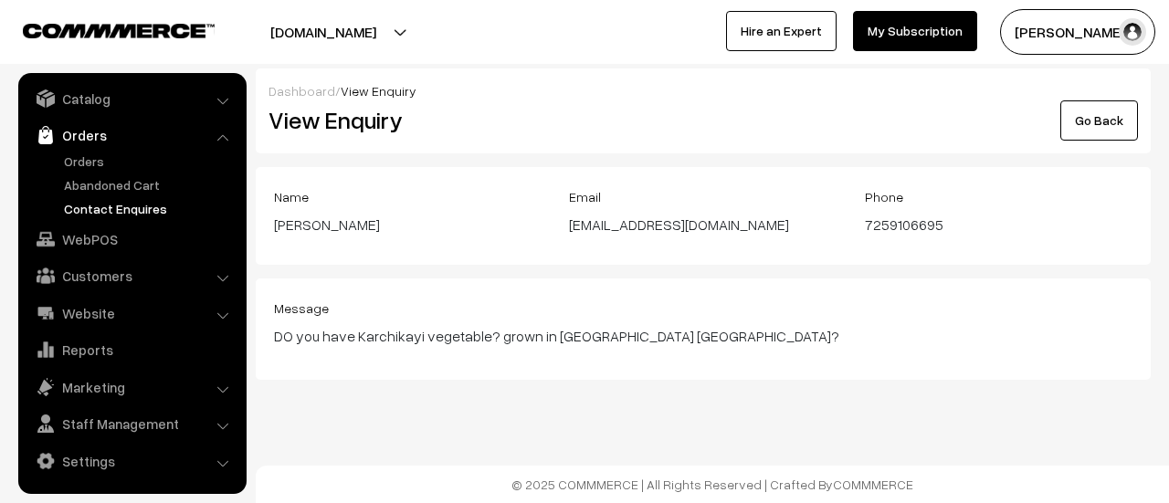
click at [716, 429] on div "Dashboard / View Enquiry View Enquiry Go Back Name [GEOGRAPHIC_DATA] Email [EMA…" at bounding box center [584, 249] width 1169 height 499
